Goal: Transaction & Acquisition: Purchase product/service

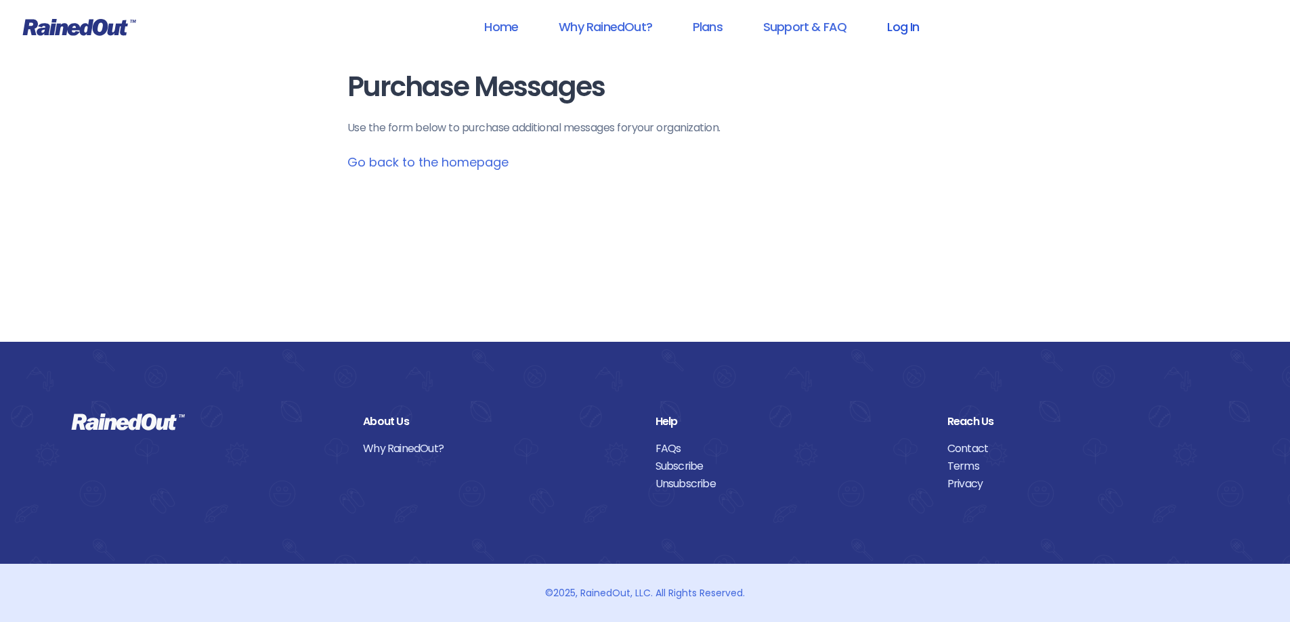
click at [898, 24] on link "Log In" at bounding box center [902, 27] width 67 height 30
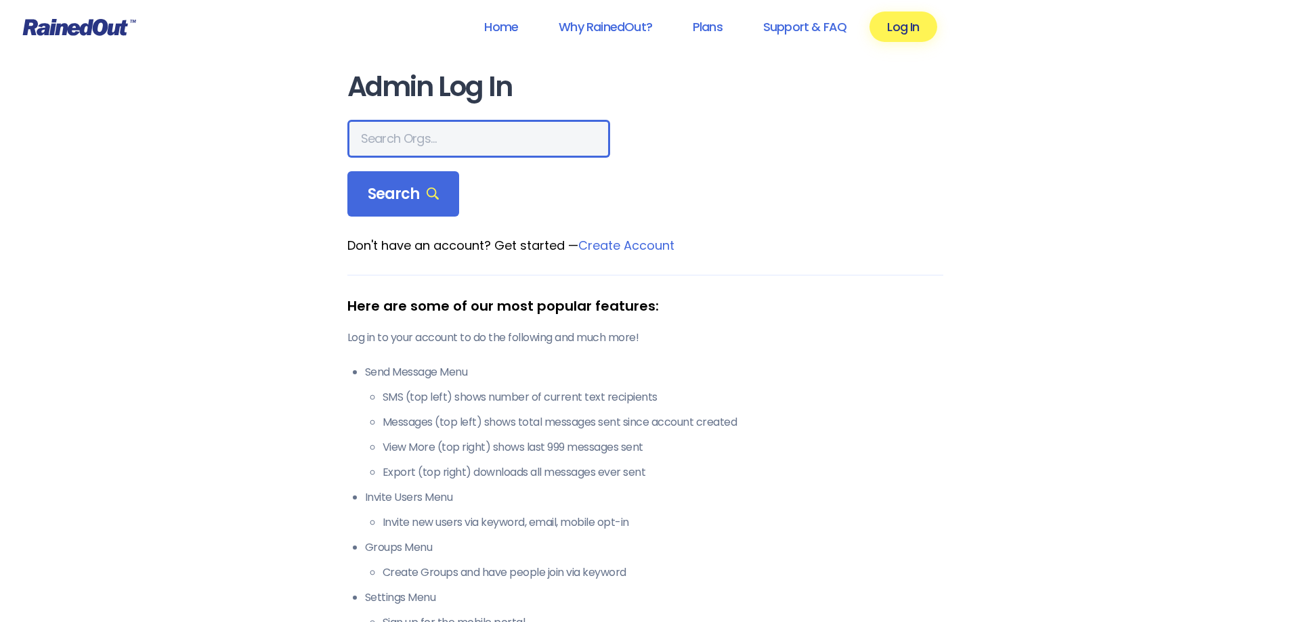
click at [451, 131] on input "text" at bounding box center [478, 139] width 263 height 38
type input "montana advanced caregivers"
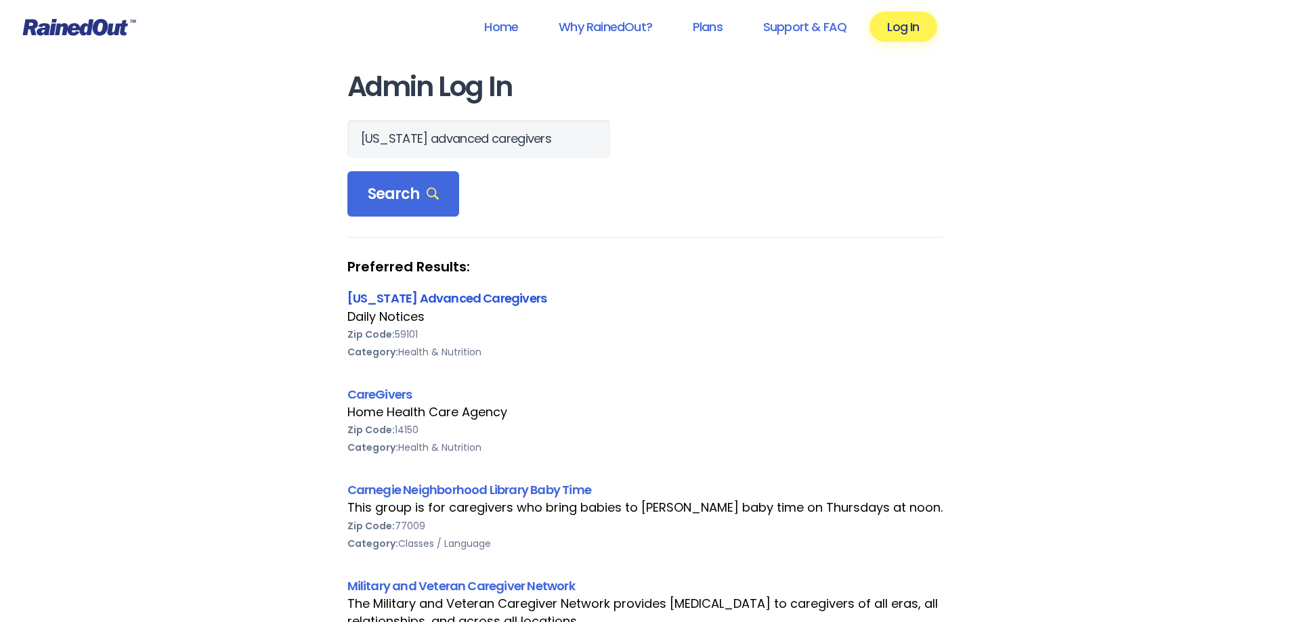
click at [506, 295] on link "[US_STATE] Advanced Caregivers" at bounding box center [447, 298] width 200 height 17
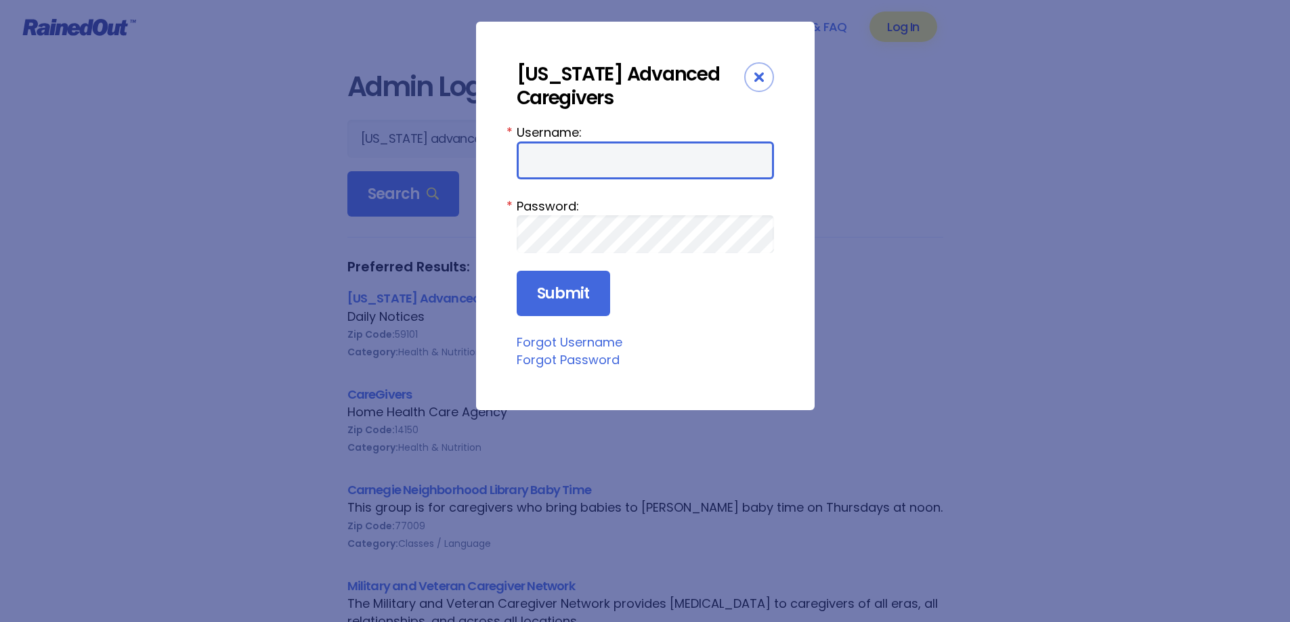
type input "MAC0420"
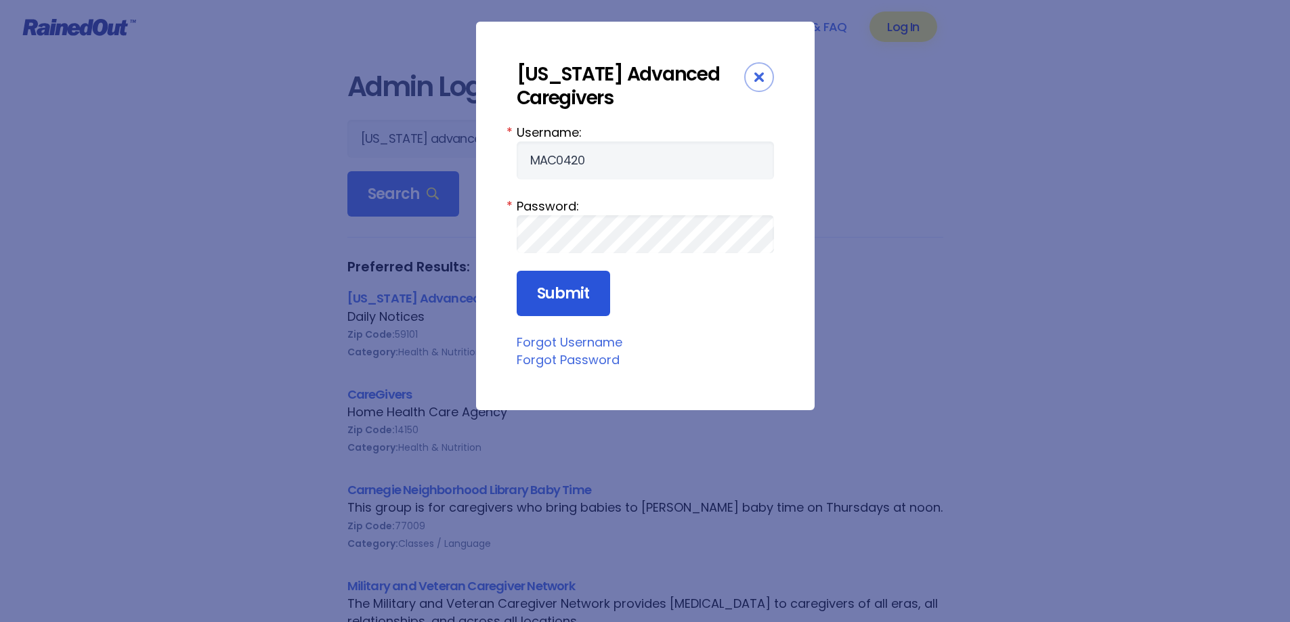
click at [565, 295] on input "Submit" at bounding box center [563, 294] width 93 height 46
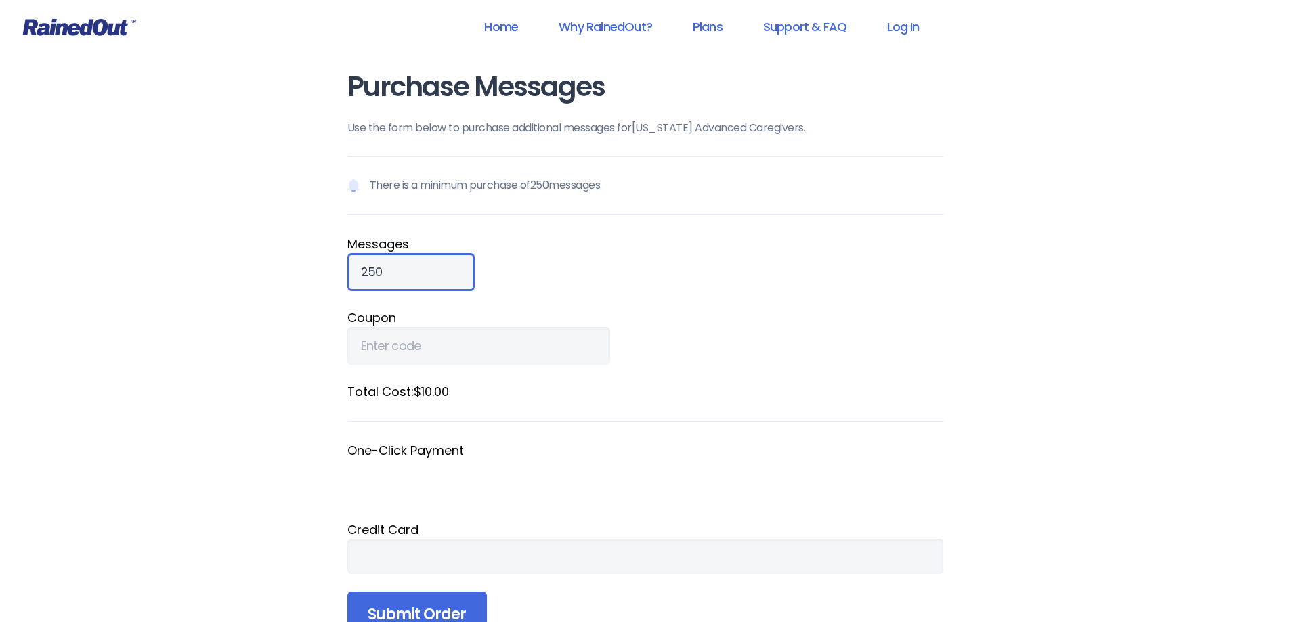
drag, startPoint x: 403, startPoint y: 277, endPoint x: 338, endPoint y: 267, distance: 65.7
click at [338, 267] on div "Purchase Messages Use the form below to purchase additional messages for [US_ST…" at bounding box center [645, 374] width 650 height 748
type input "900"
click at [546, 546] on div at bounding box center [645, 556] width 596 height 35
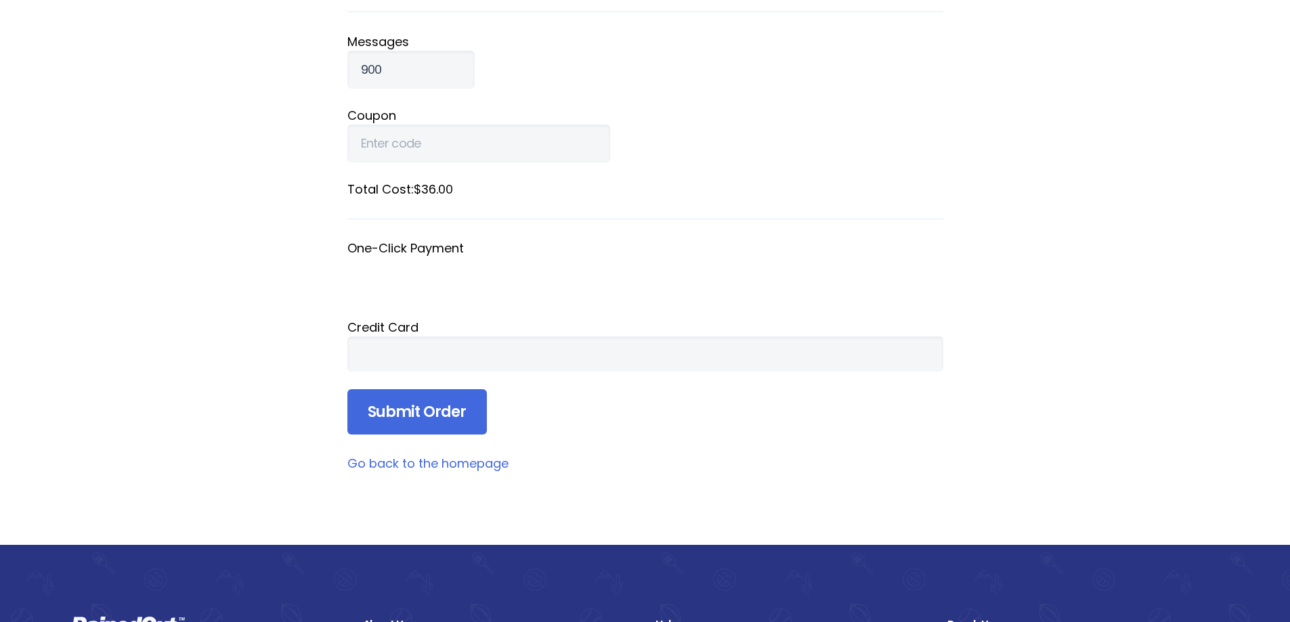
scroll to position [203, 0]
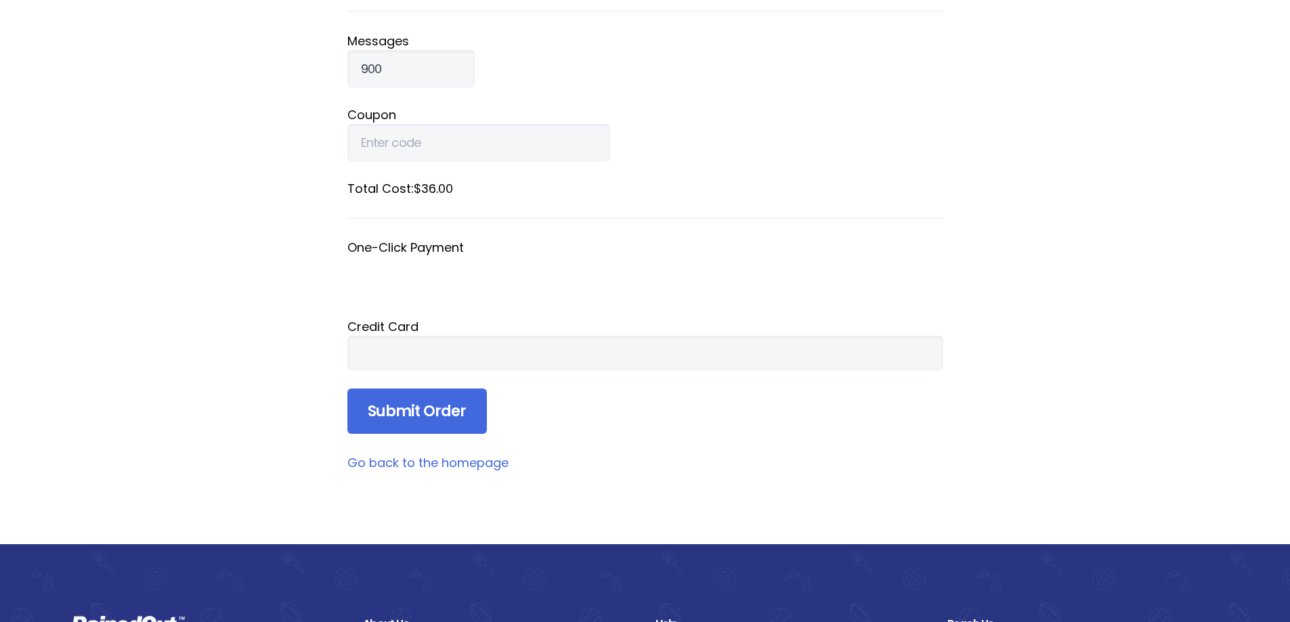
click at [537, 363] on div at bounding box center [645, 353] width 596 height 35
click at [427, 131] on input "Coupon" at bounding box center [478, 143] width 263 height 38
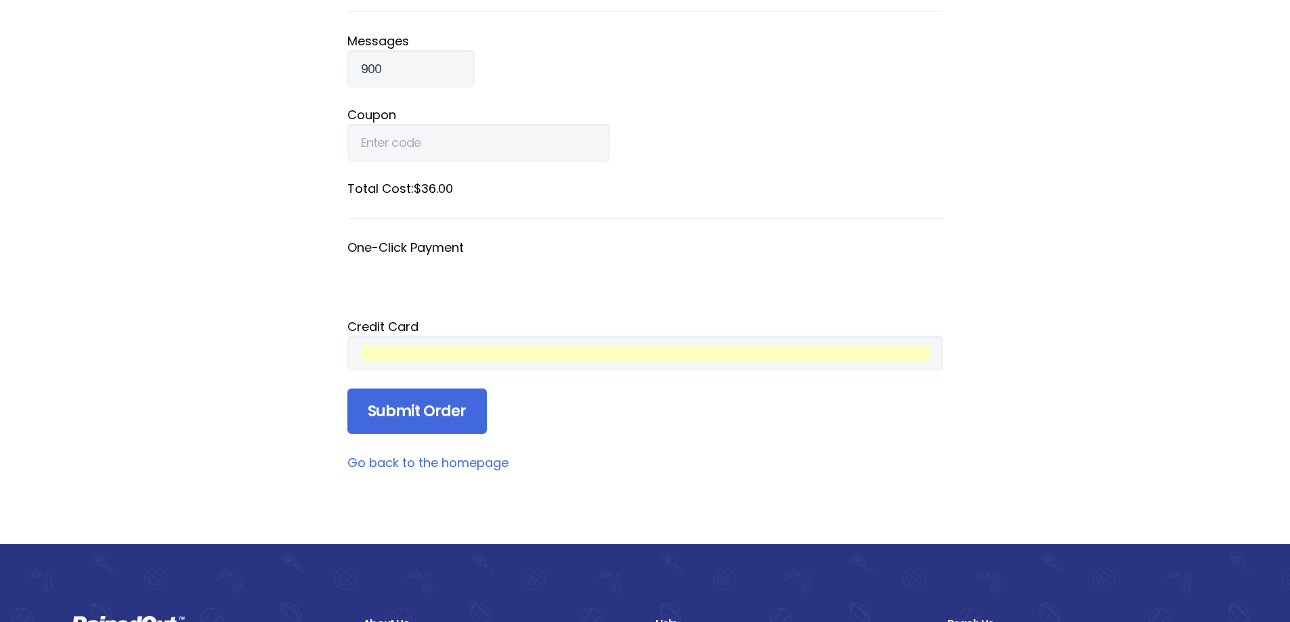
click at [411, 402] on input "Submit Order" at bounding box center [416, 412] width 139 height 46
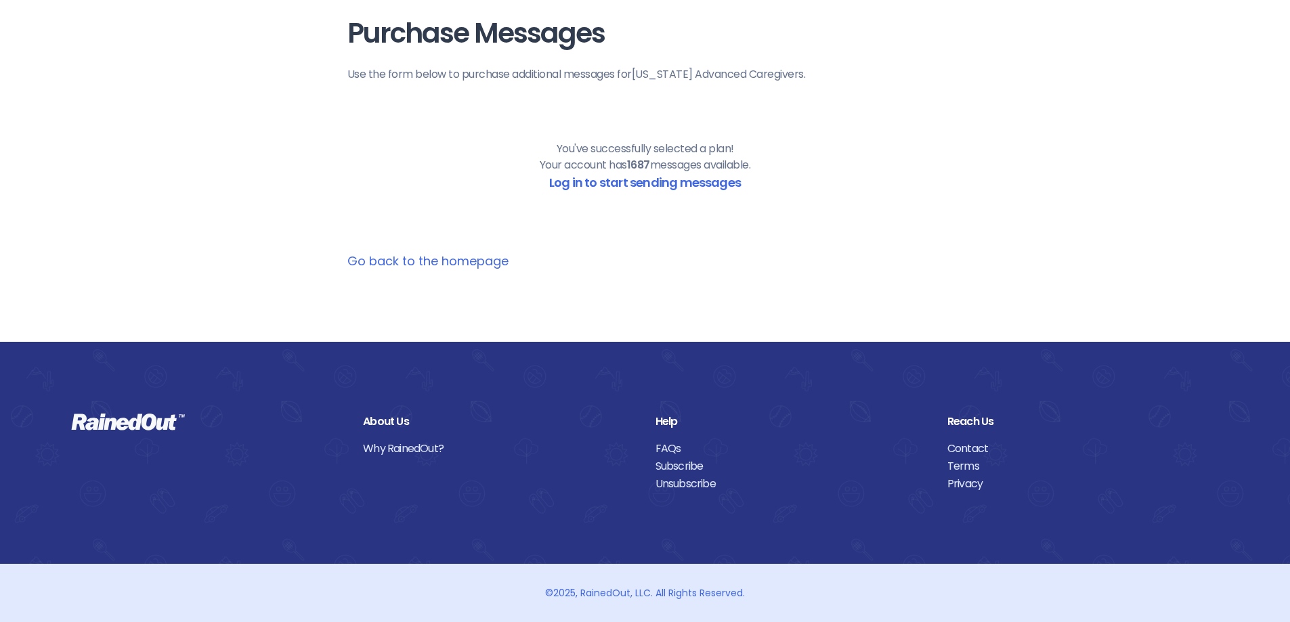
scroll to position [53, 0]
click at [678, 184] on link "Log in to start sending messages" at bounding box center [645, 182] width 192 height 17
